Goal: Task Accomplishment & Management: Complete application form

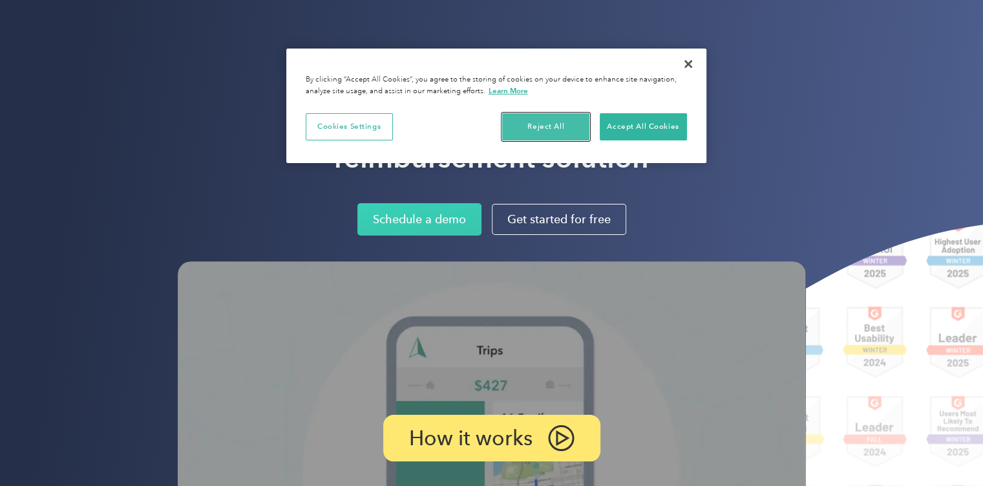
click at [564, 125] on button "Reject All" at bounding box center [545, 126] width 87 height 27
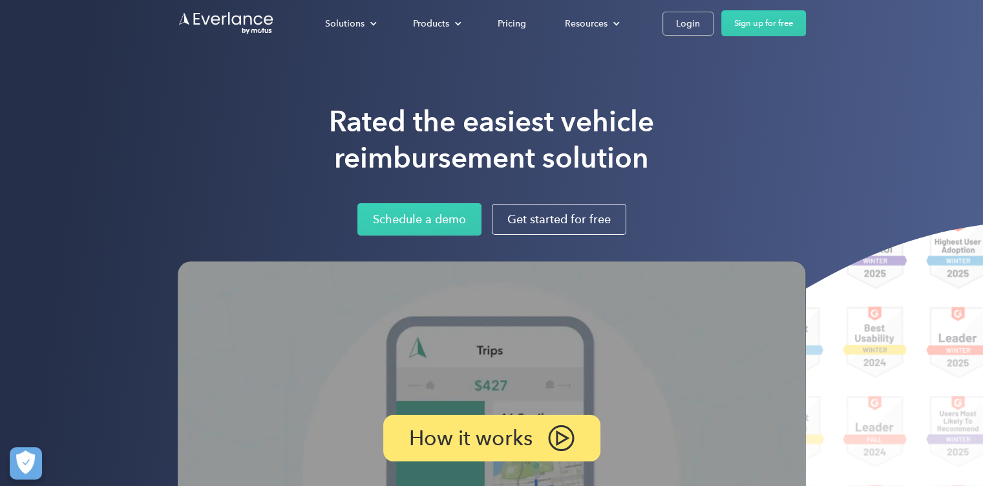
click at [692, 21] on div "Login" at bounding box center [688, 24] width 24 height 16
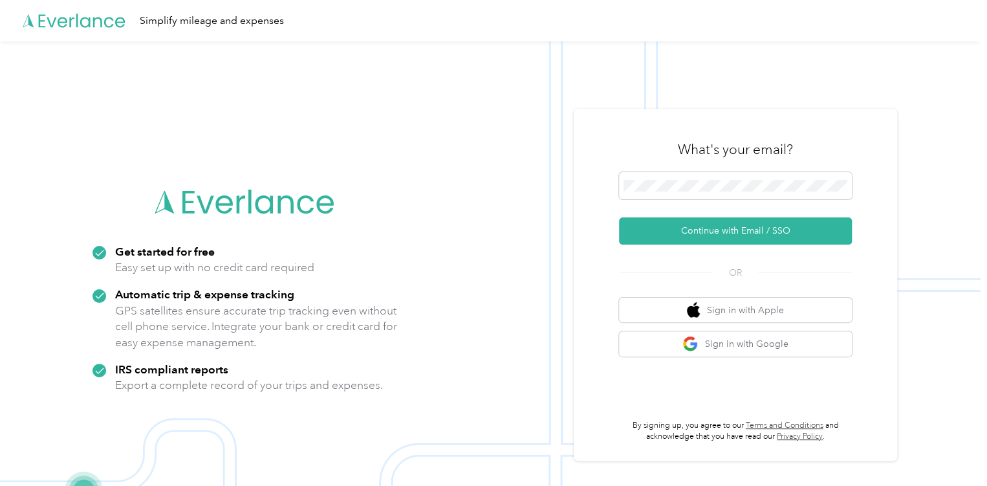
click at [703, 224] on button "Continue with Email / SSO" at bounding box center [735, 230] width 233 height 27
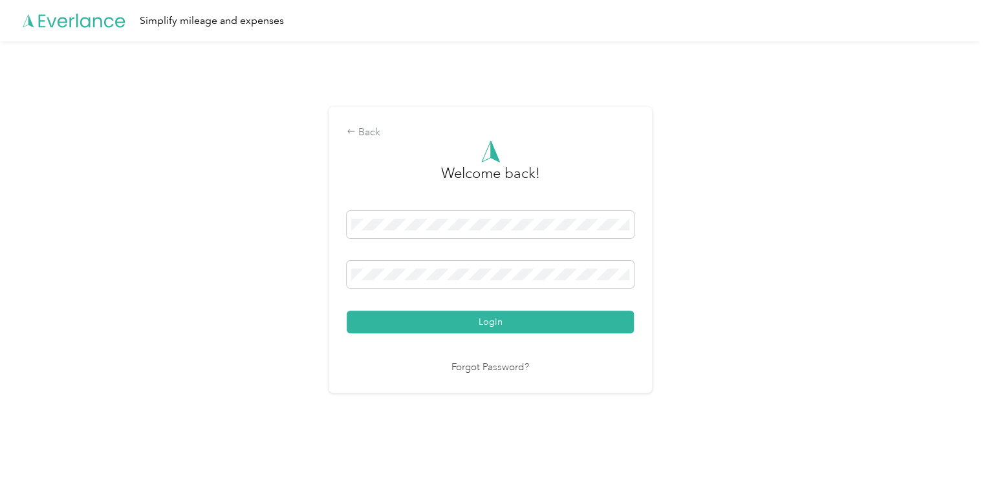
click at [476, 327] on button "Login" at bounding box center [490, 321] width 287 height 23
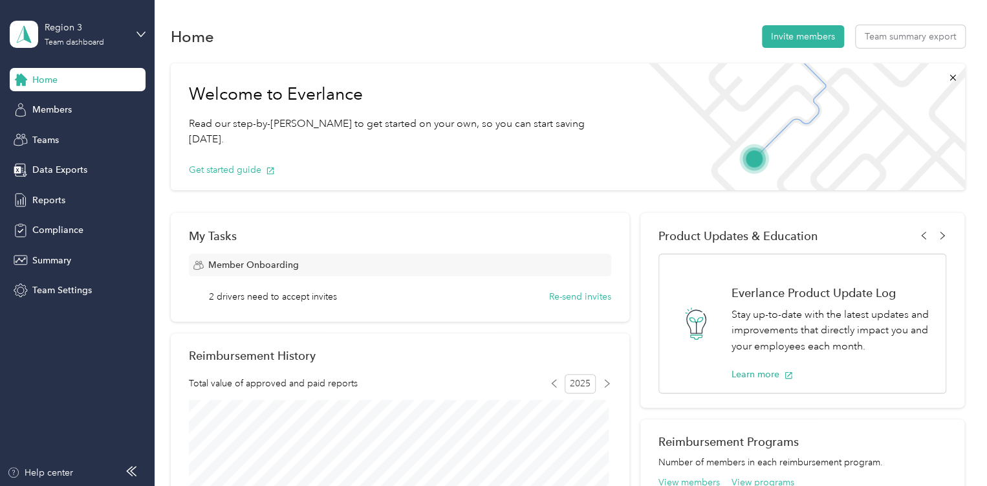
click at [135, 36] on div "Region 3 Team dashboard" at bounding box center [78, 34] width 136 height 45
click at [72, 135] on div "Personal dashboard" at bounding box center [61, 132] width 81 height 14
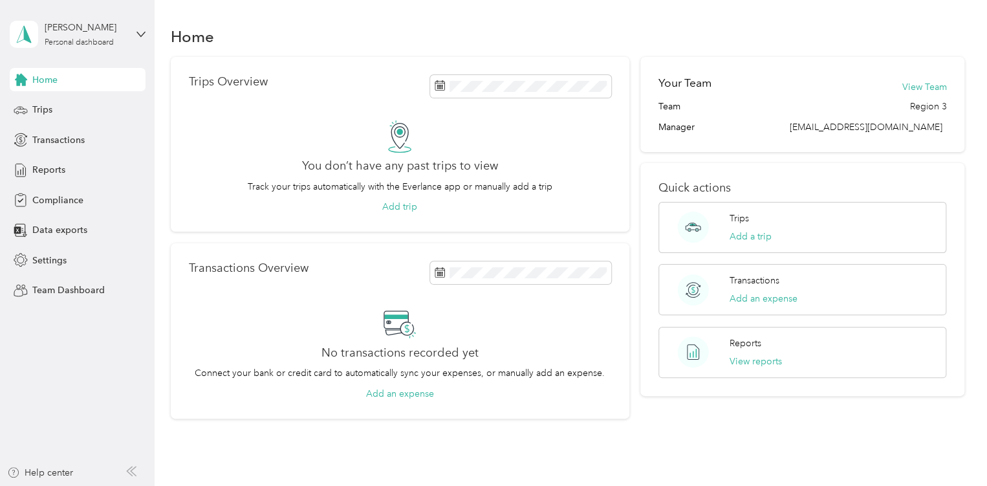
click at [68, 193] on span "Compliance" at bounding box center [57, 200] width 51 height 14
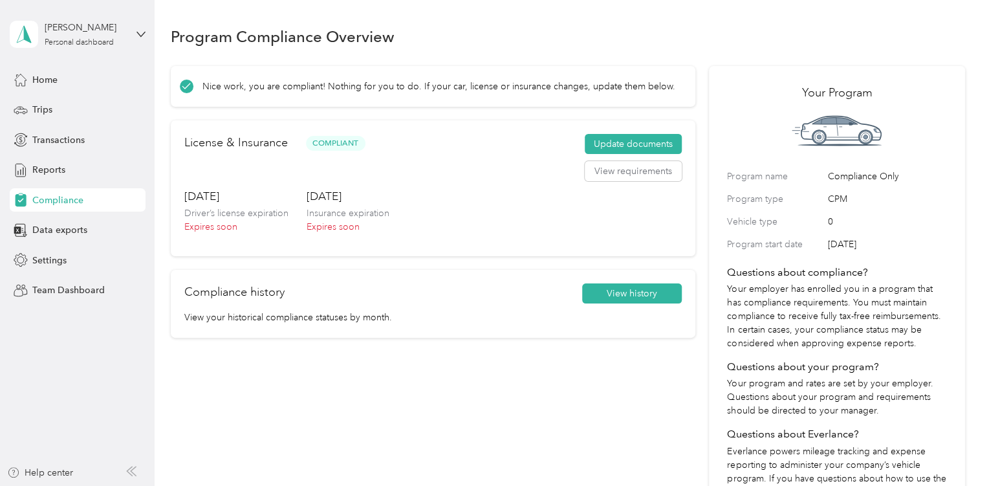
click at [620, 142] on button "Update documents" at bounding box center [633, 144] width 97 height 21
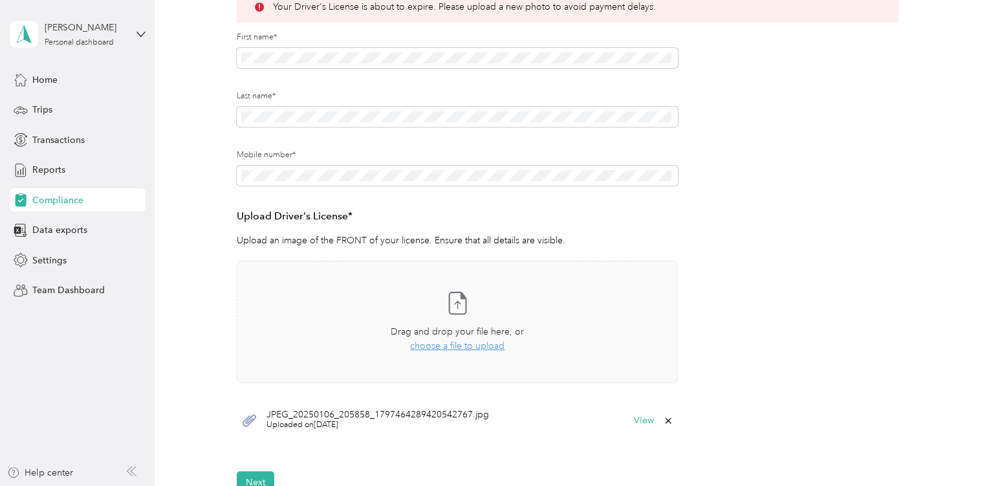
scroll to position [207, 0]
click at [468, 341] on span "choose a file to upload" at bounding box center [457, 344] width 94 height 11
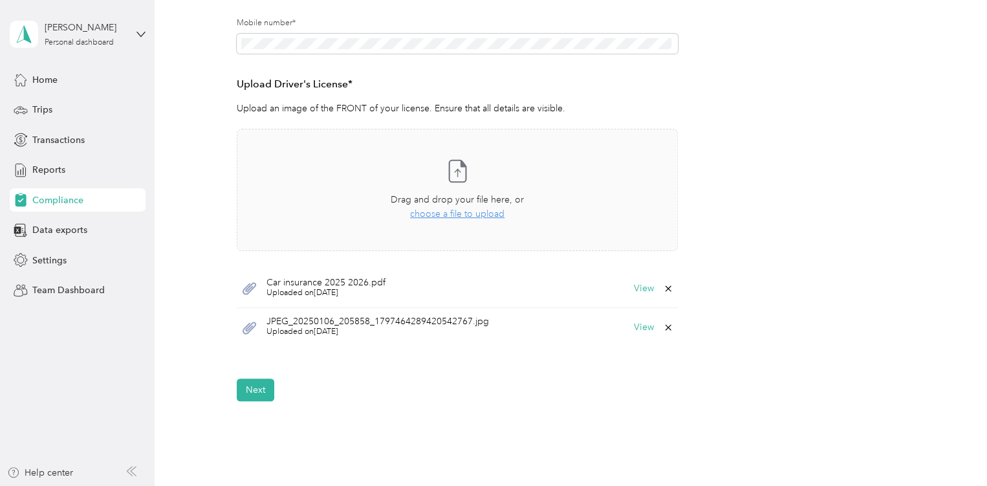
scroll to position [339, 0]
click at [267, 390] on button "Next" at bounding box center [256, 389] width 38 height 23
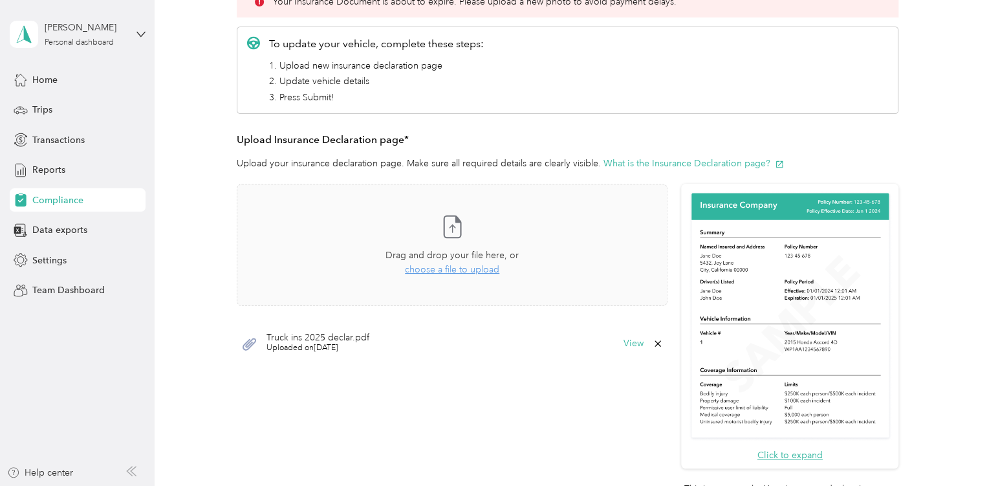
scroll to position [212, 0]
click at [463, 268] on span "choose a file to upload" at bounding box center [452, 268] width 94 height 11
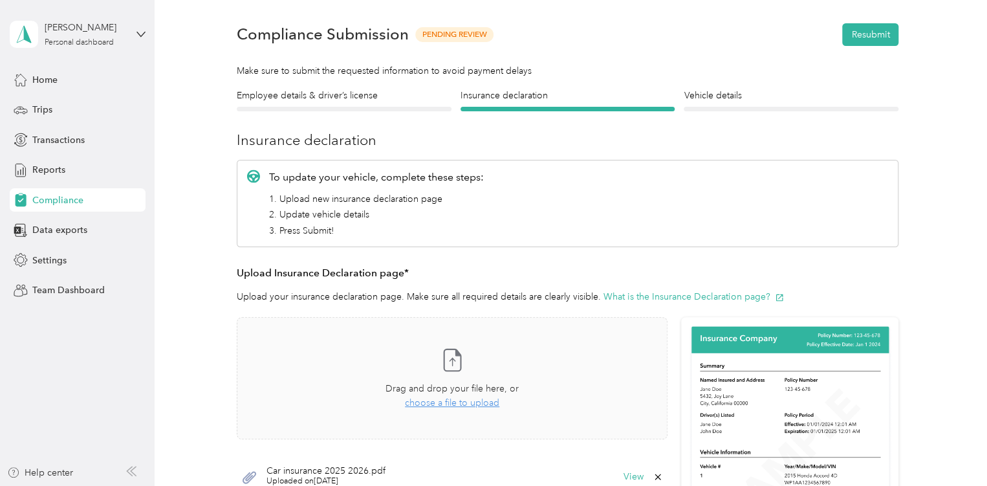
scroll to position [284, 0]
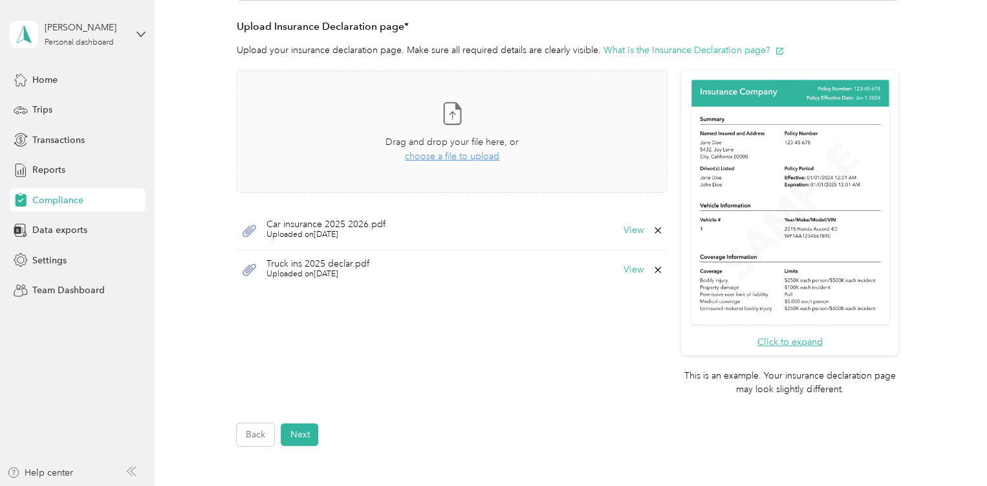
click at [300, 429] on button "Next" at bounding box center [300, 434] width 38 height 23
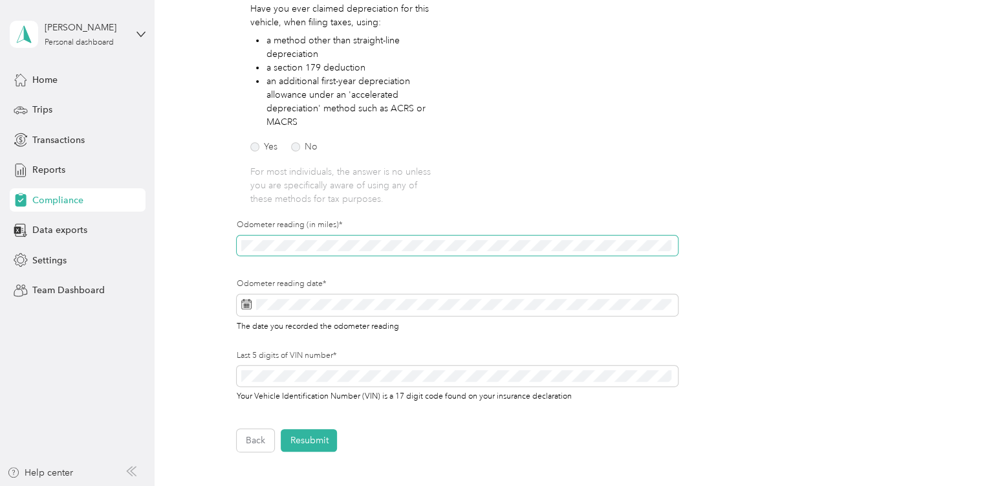
scroll to position [290, 0]
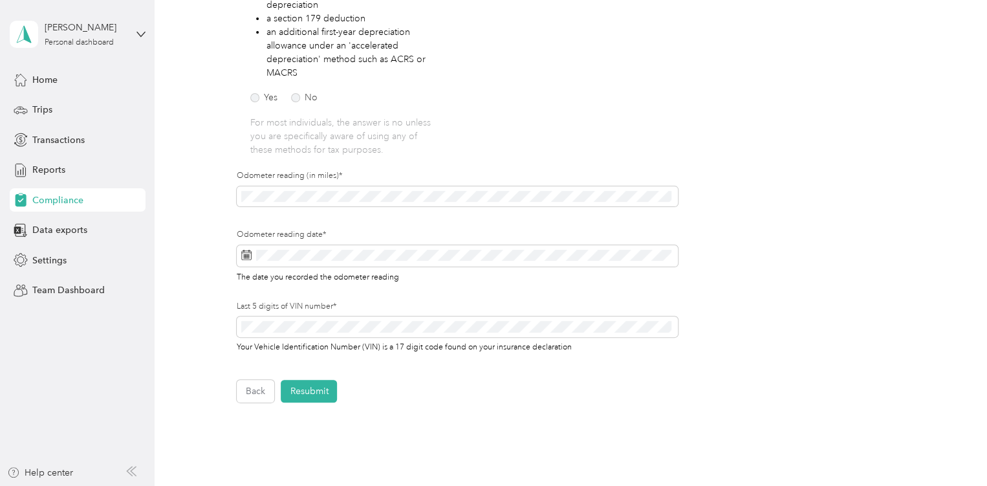
click at [245, 253] on icon at bounding box center [246, 255] width 10 height 10
click at [241, 250] on span at bounding box center [457, 256] width 441 height 22
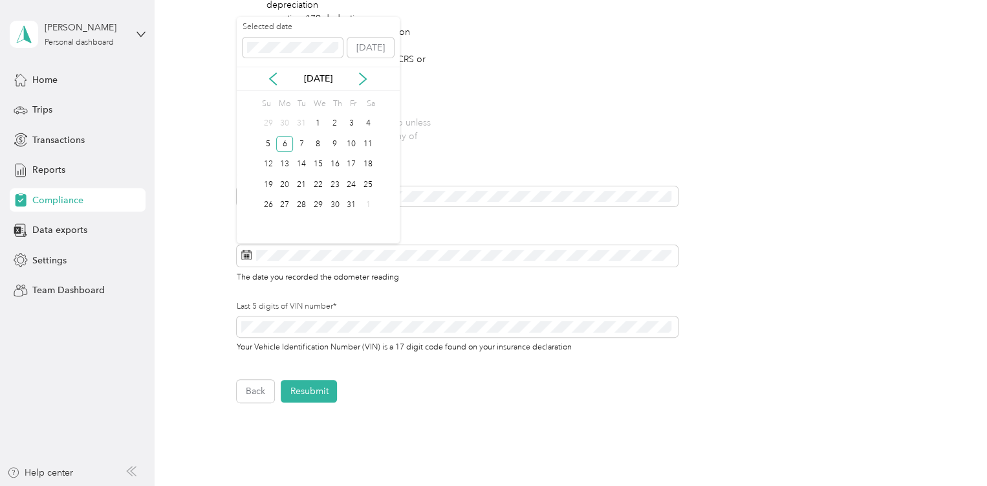
click at [360, 80] on icon at bounding box center [362, 78] width 13 height 13
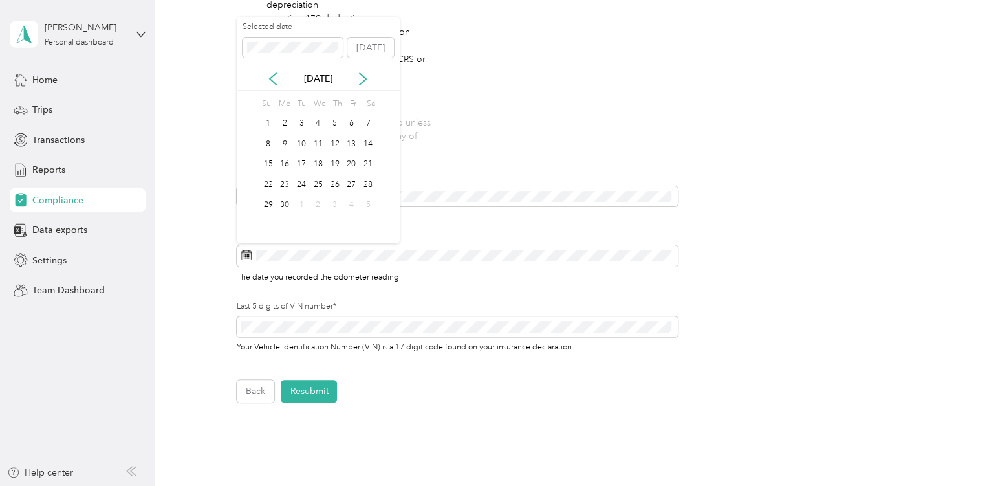
click at [360, 80] on icon at bounding box center [362, 78] width 13 height 13
click at [283, 123] on div "1" at bounding box center [284, 124] width 17 height 16
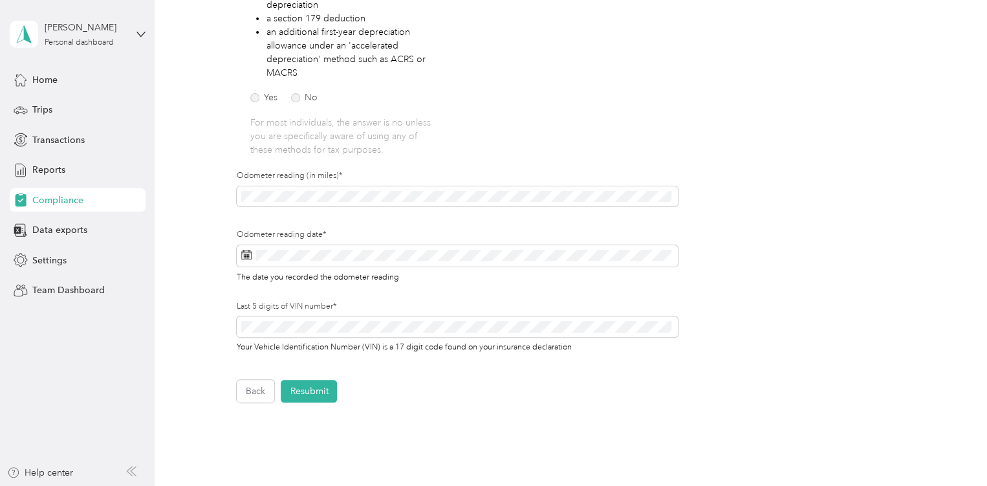
click at [319, 394] on button "Resubmit" at bounding box center [309, 391] width 56 height 23
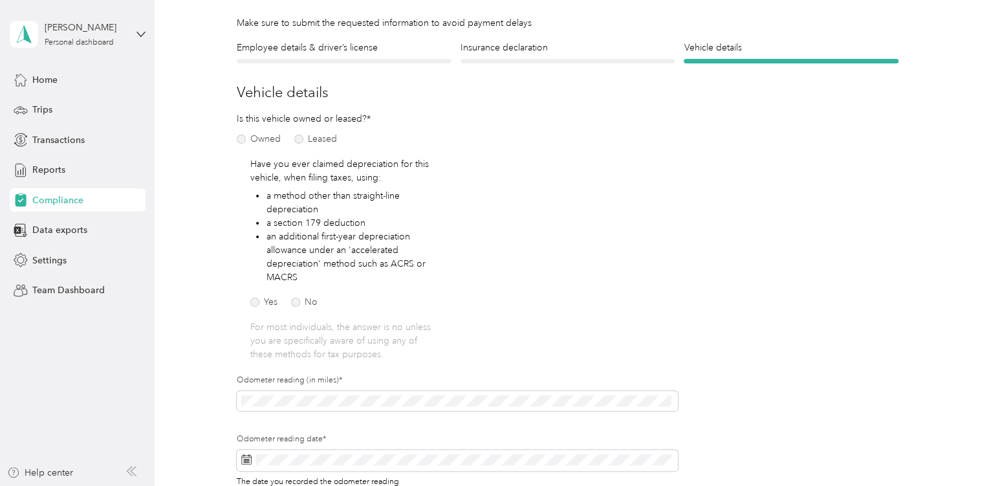
scroll to position [16, 0]
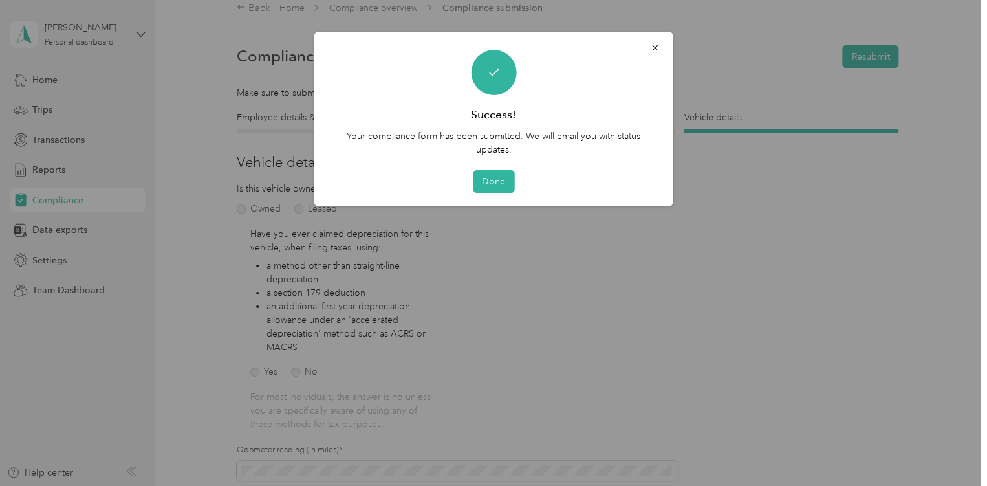
click at [499, 180] on button "Done" at bounding box center [493, 181] width 41 height 23
